Goal: Information Seeking & Learning: Learn about a topic

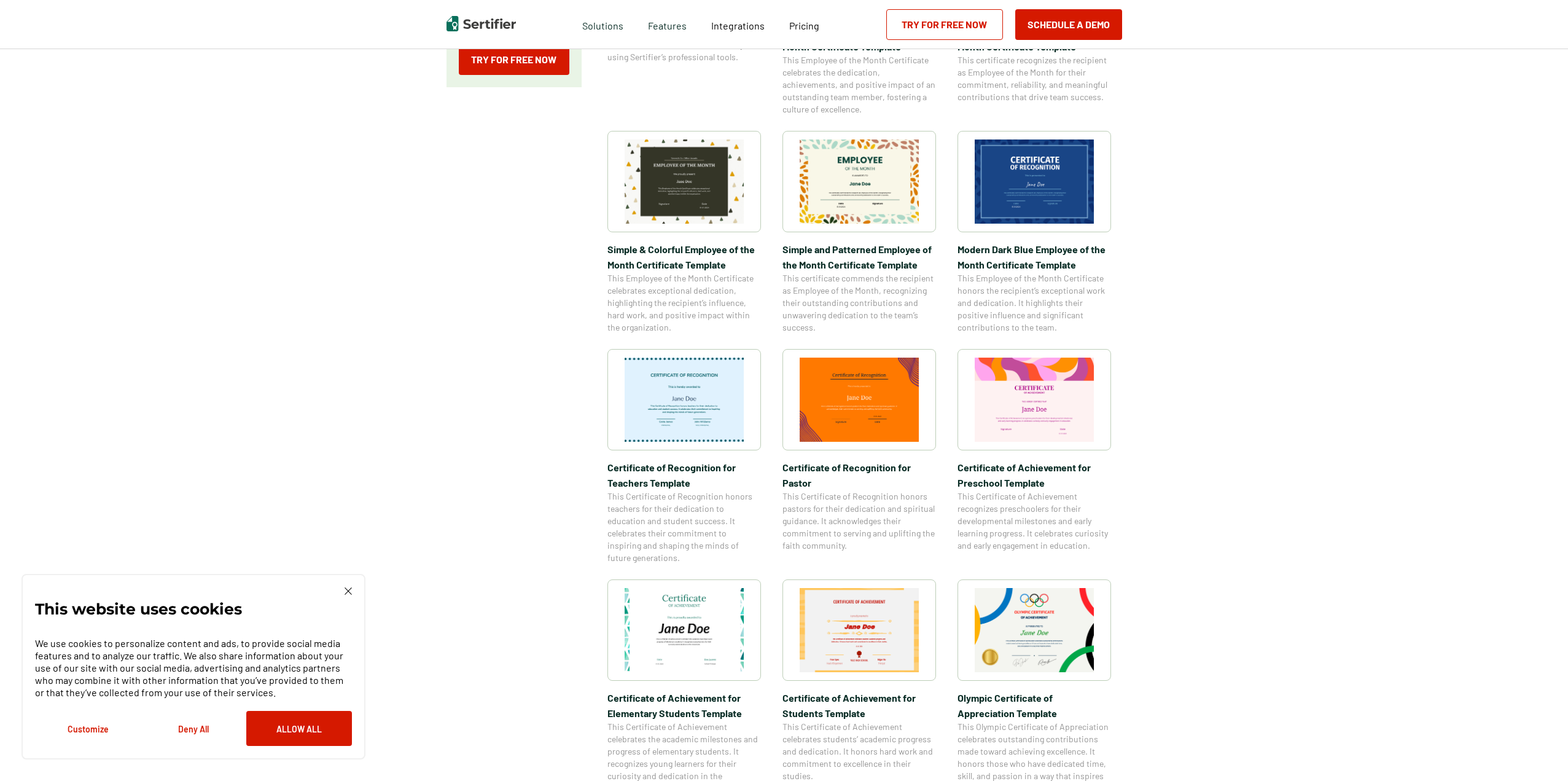
scroll to position [184, 0]
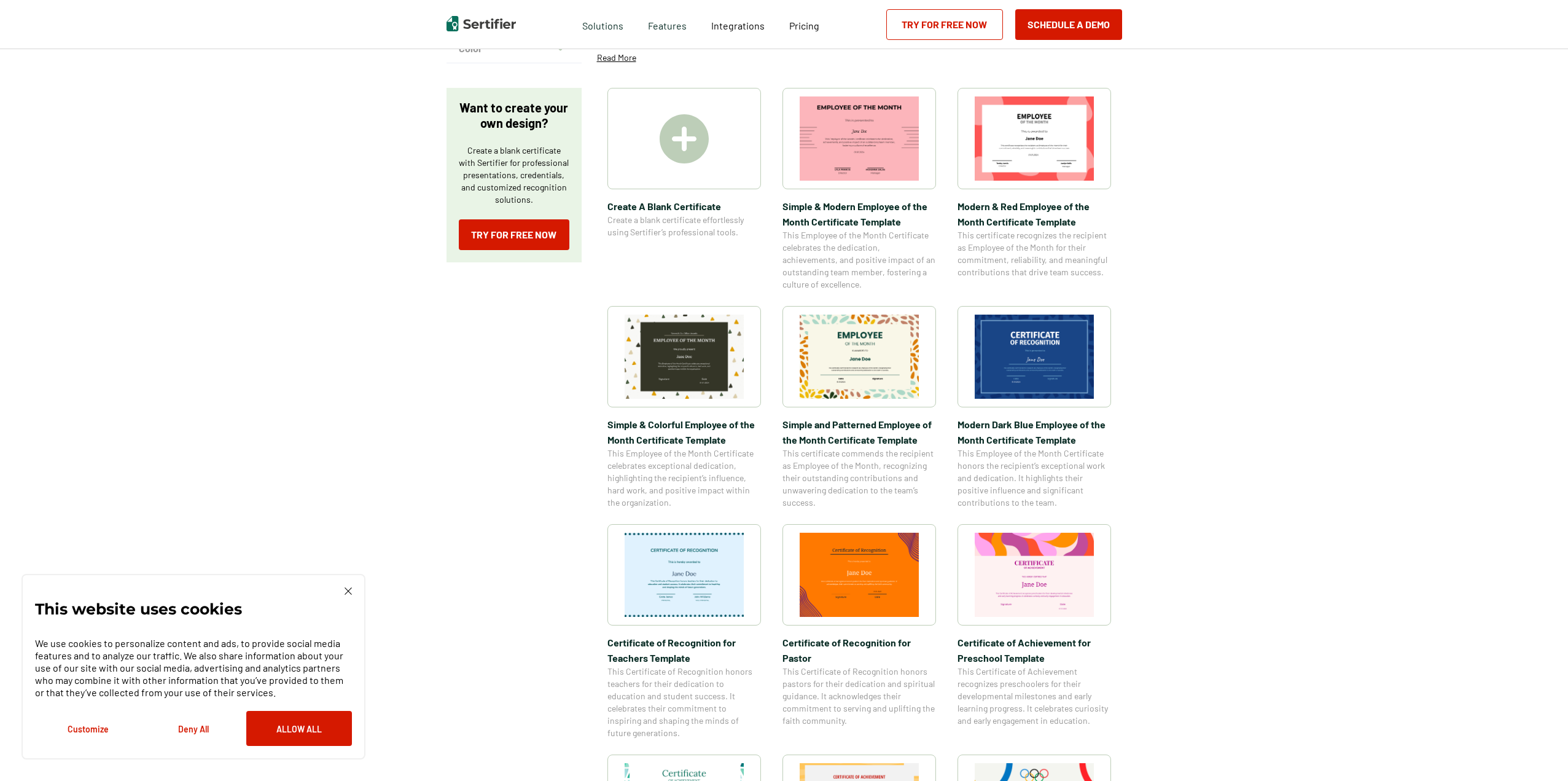
click at [345, 584] on div "This website uses cookies We use cookies to personalize content and ads, to pro…" at bounding box center [193, 666] width 344 height 186
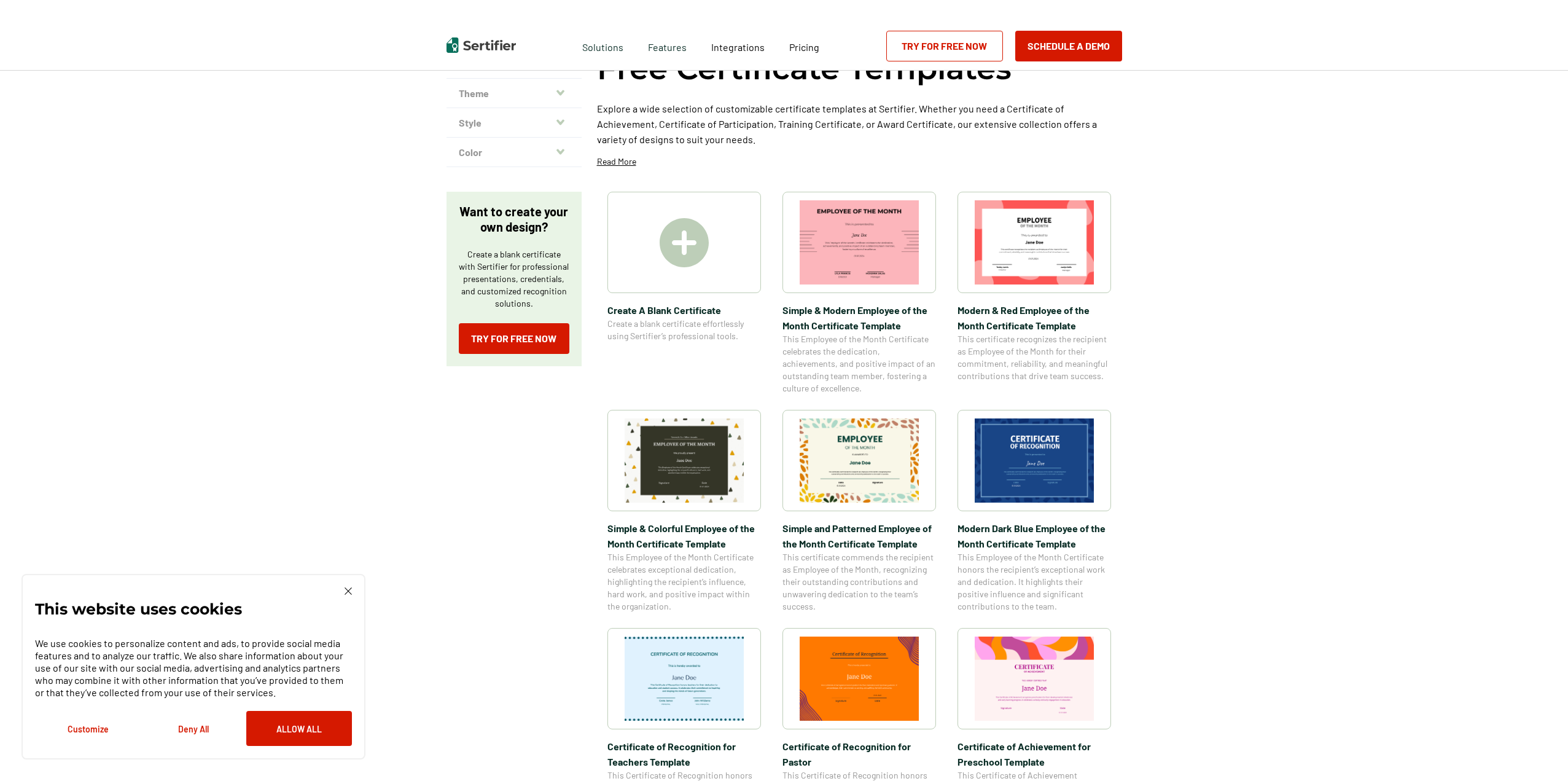
scroll to position [0, 0]
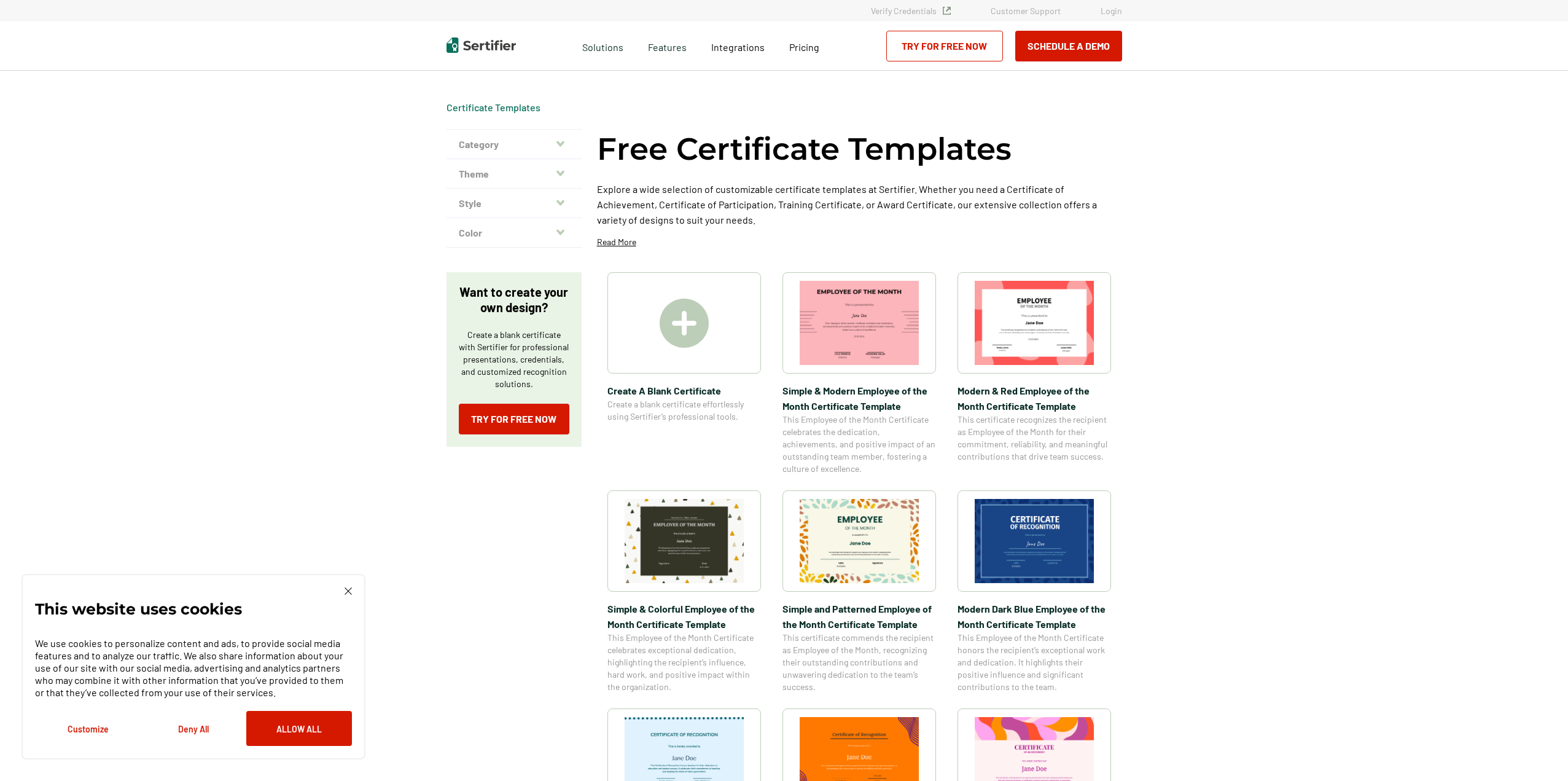
click at [345, 594] on img at bounding box center [348, 591] width 7 height 7
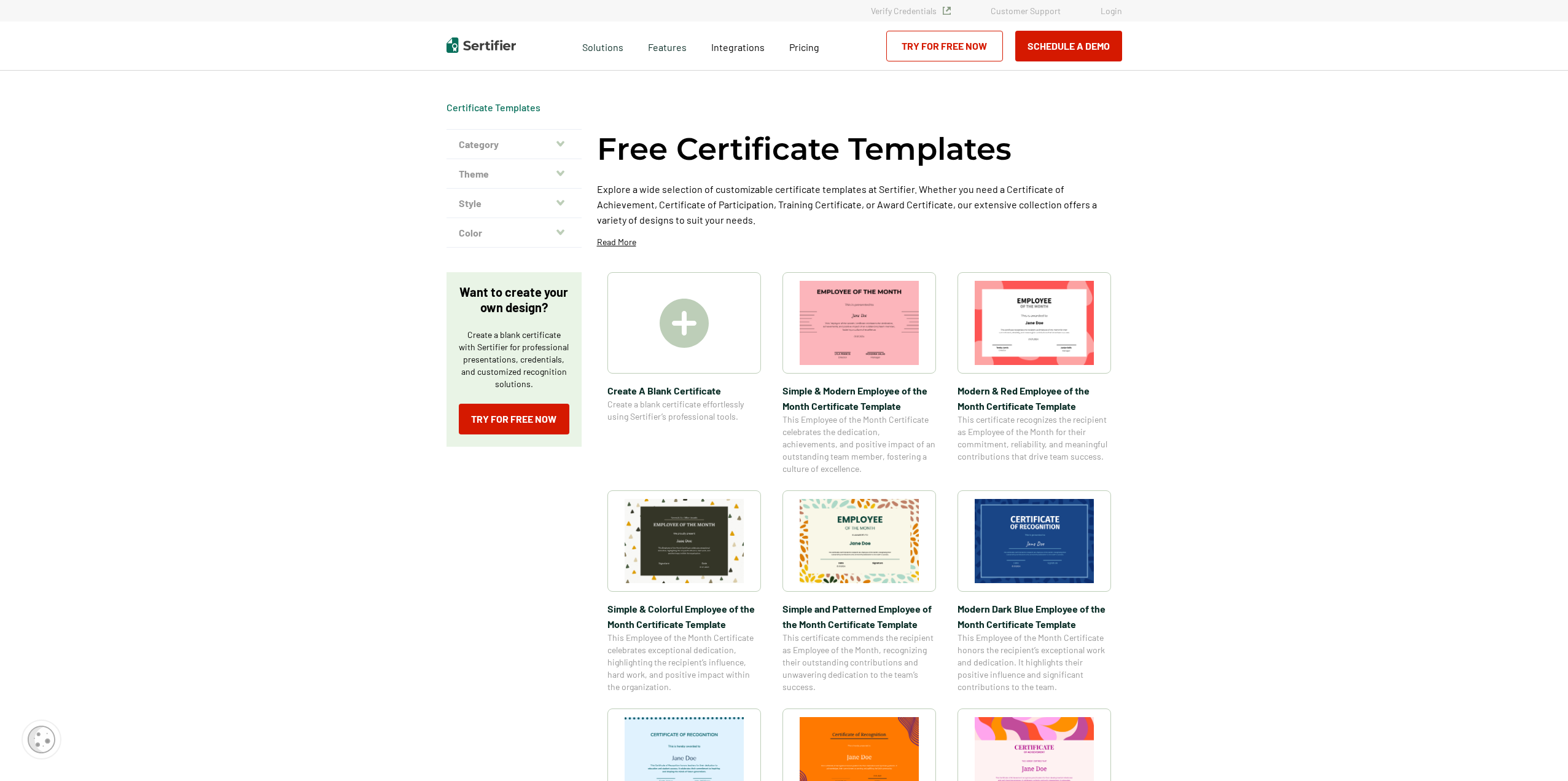
click at [557, 143] on button "Category" at bounding box center [514, 144] width 135 height 30
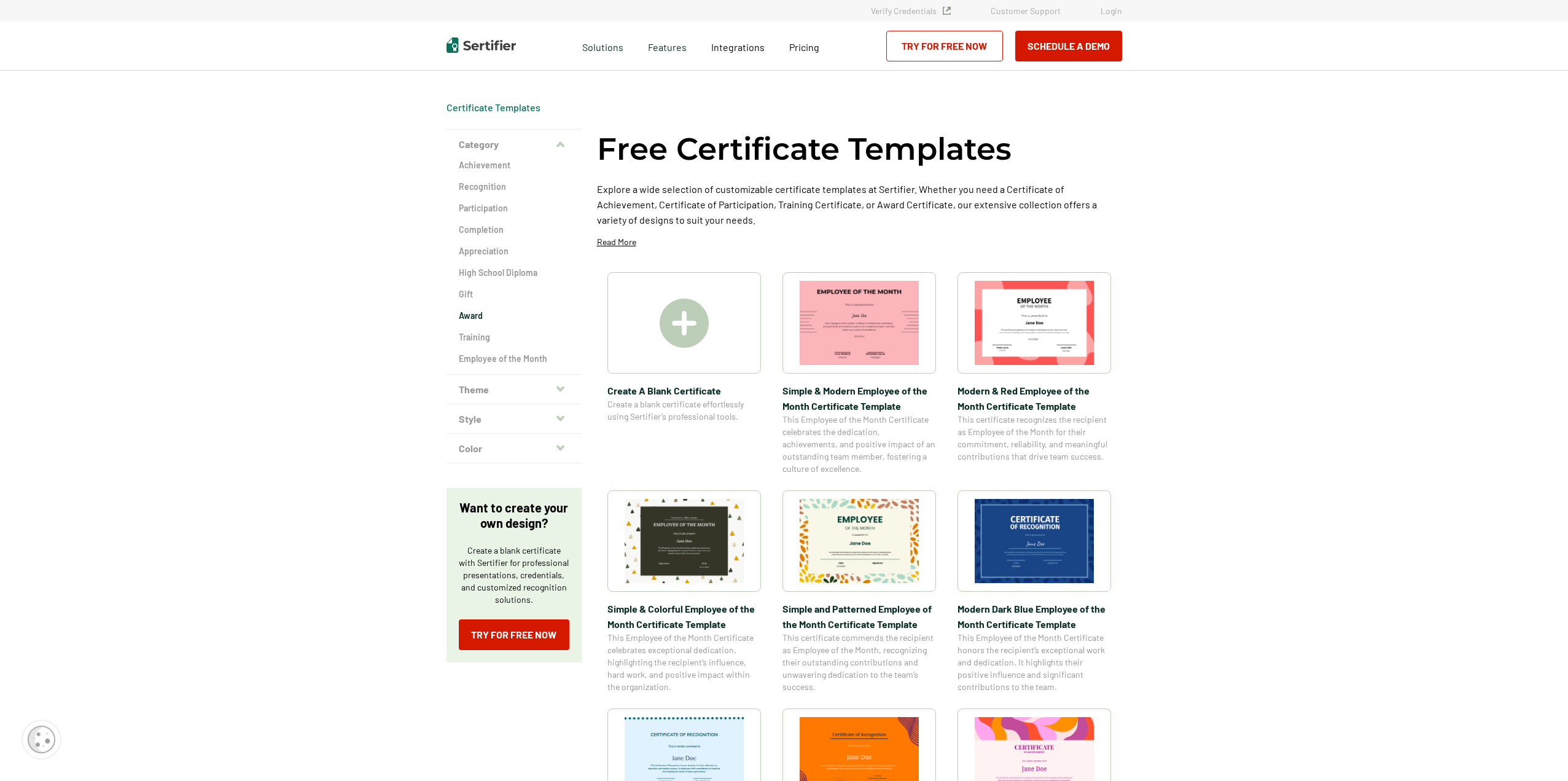
click at [472, 317] on h2 "Award" at bounding box center [515, 316] width 111 height 13
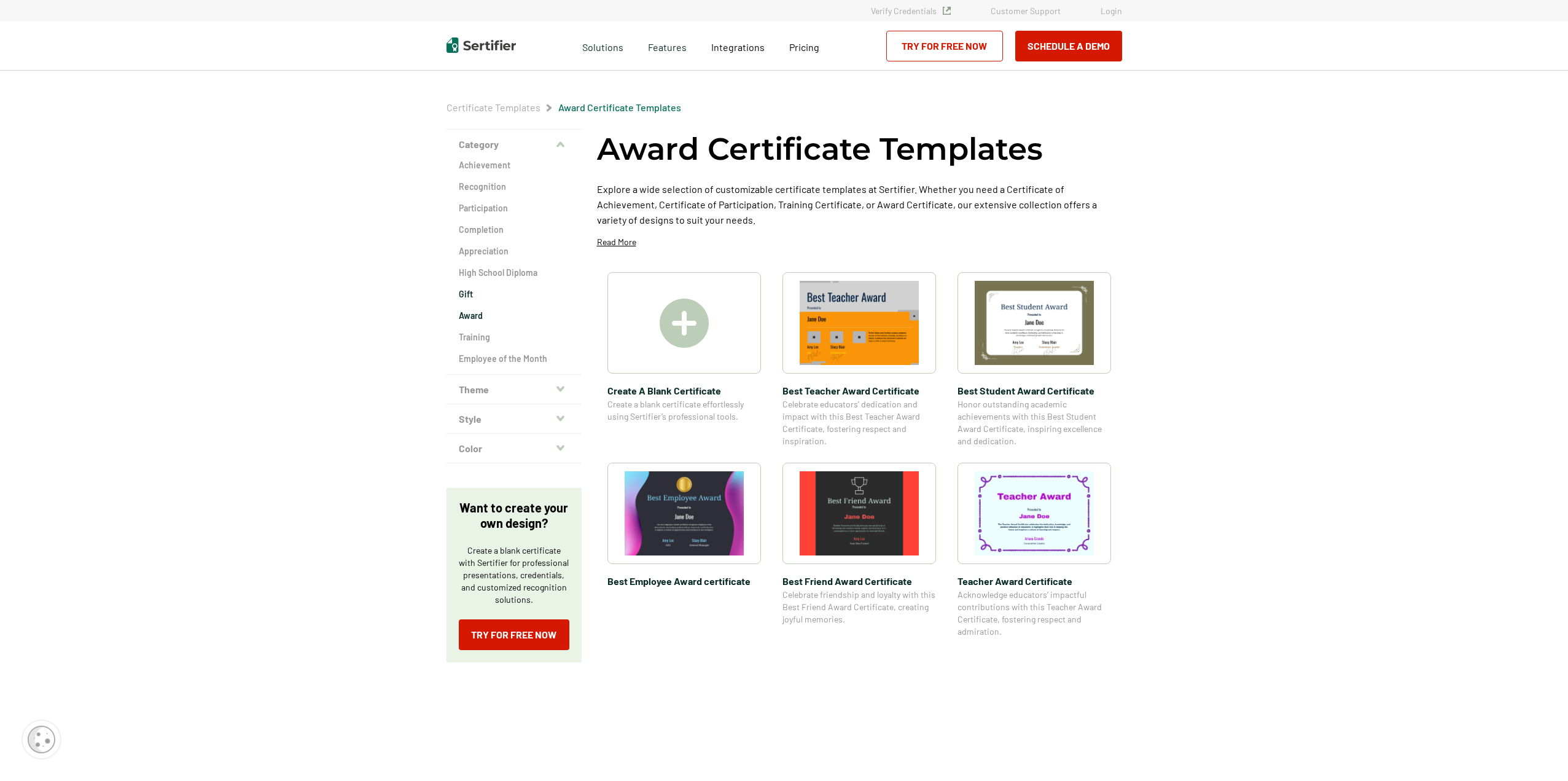
click at [468, 292] on h2 "Gift" at bounding box center [515, 294] width 111 height 13
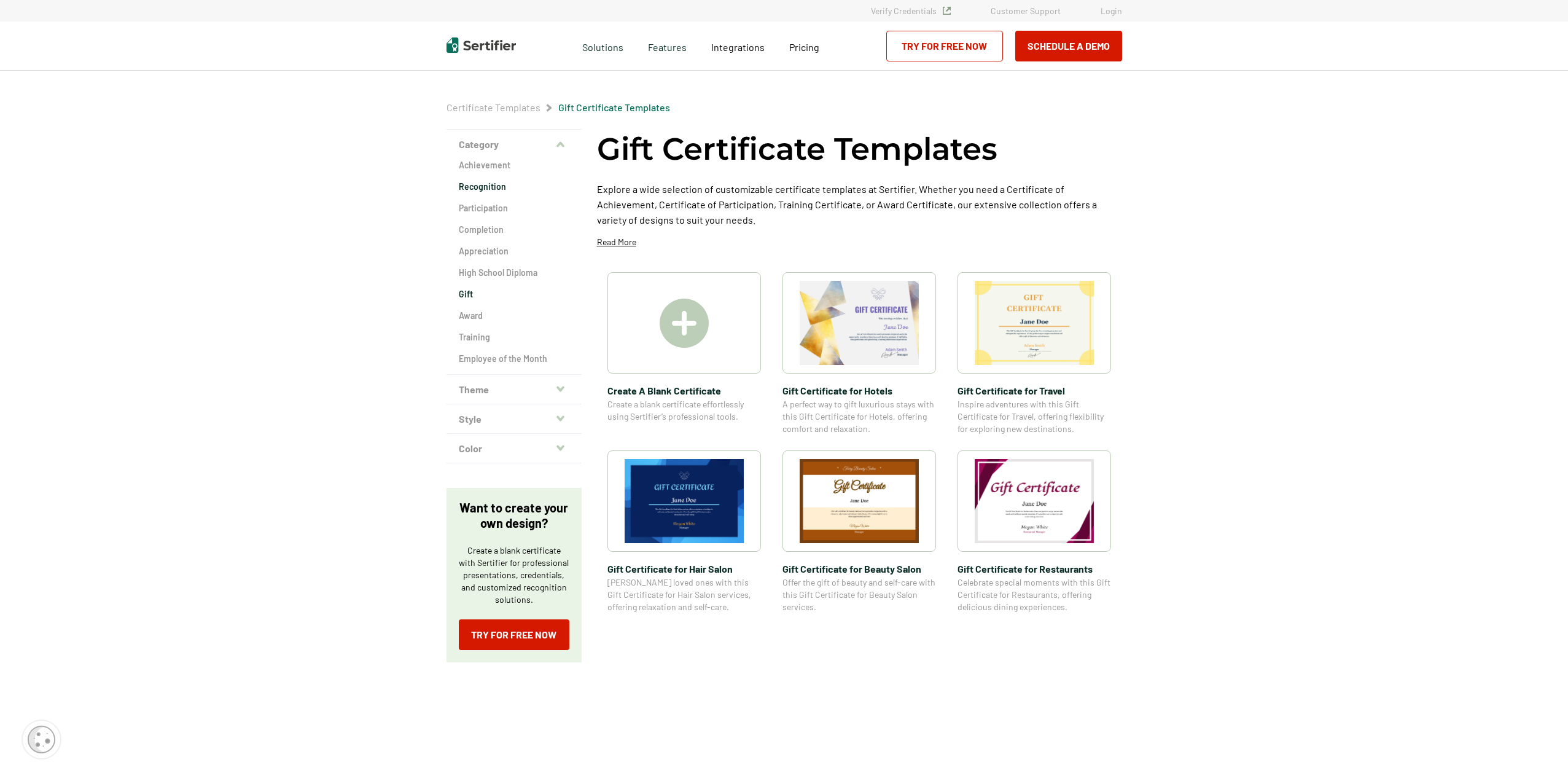
click at [485, 189] on h2 "Recognition" at bounding box center [515, 186] width 111 height 13
